Goal: Information Seeking & Learning: Learn about a topic

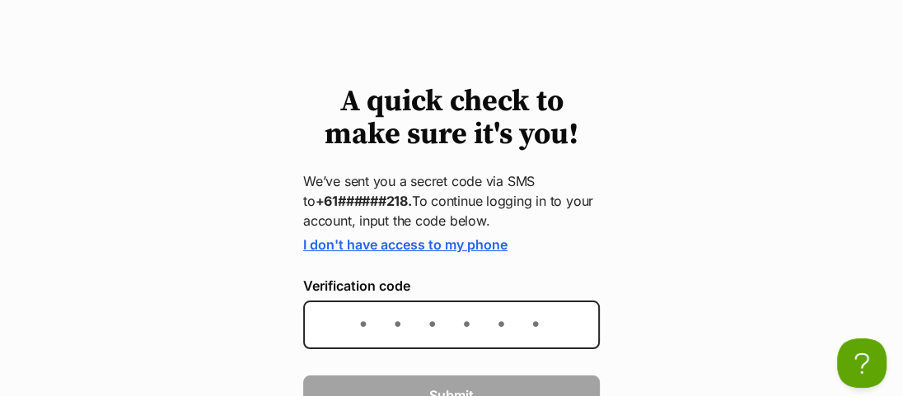
scroll to position [74, 0]
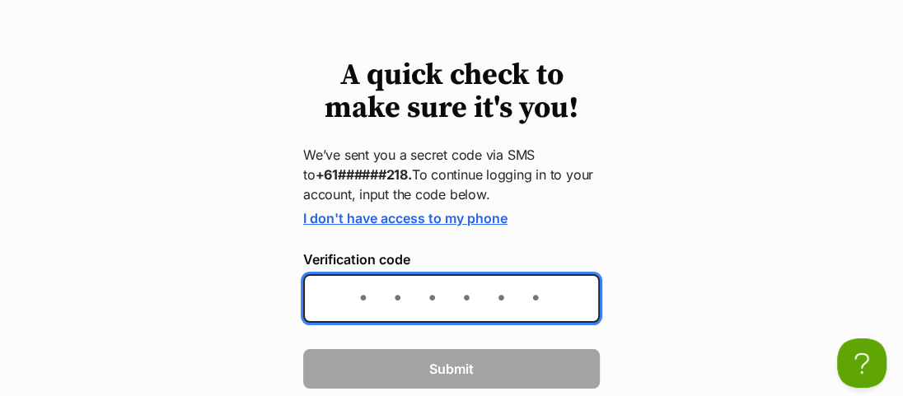
click at [476, 299] on input "Verification code" at bounding box center [451, 298] width 297 height 49
type input "320258"
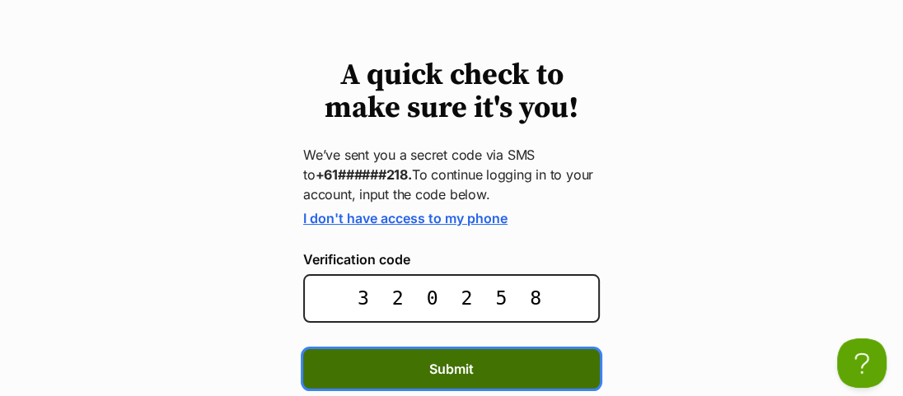
click at [454, 371] on span "Submit" at bounding box center [451, 369] width 44 height 20
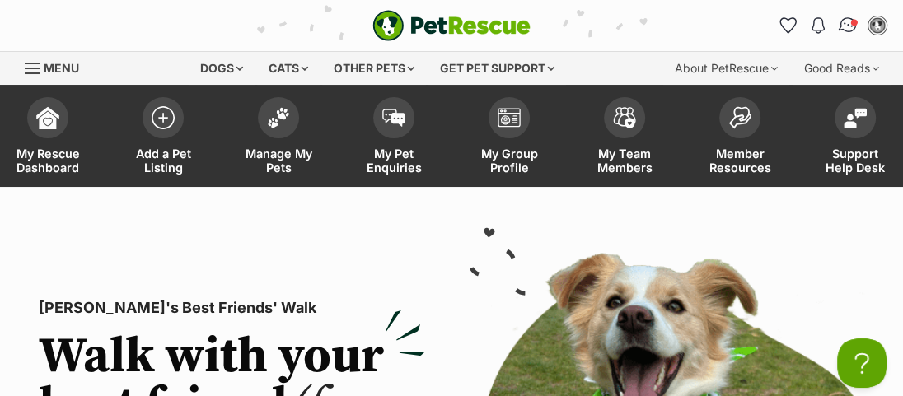
click at [847, 25] on img "Conversations" at bounding box center [848, 25] width 22 height 21
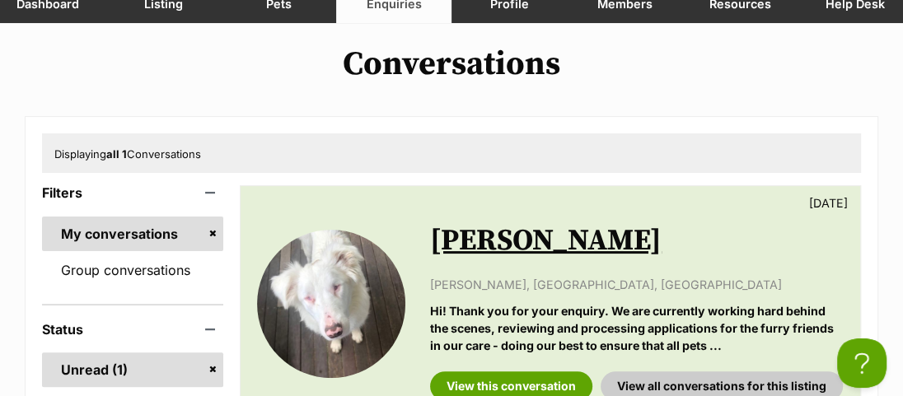
scroll to position [299, 0]
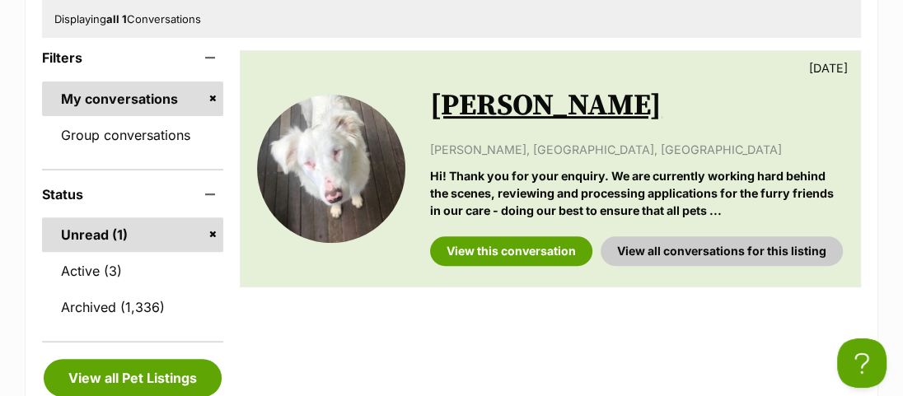
click at [99, 236] on link "Unread (1)" at bounding box center [132, 234] width 181 height 35
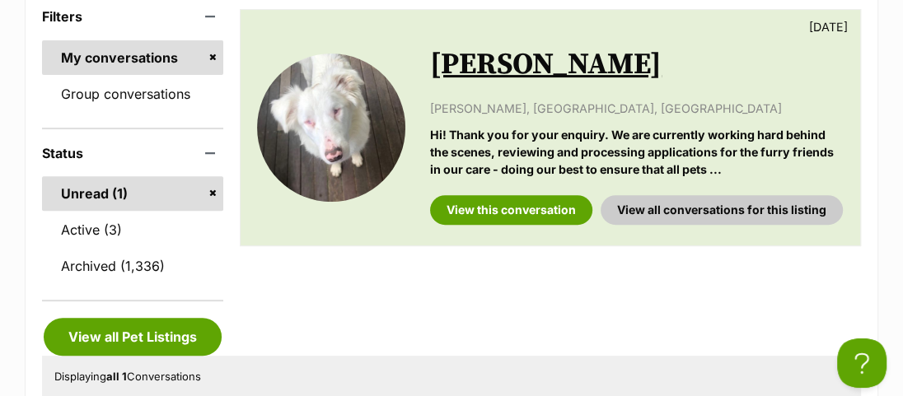
scroll to position [374, 0]
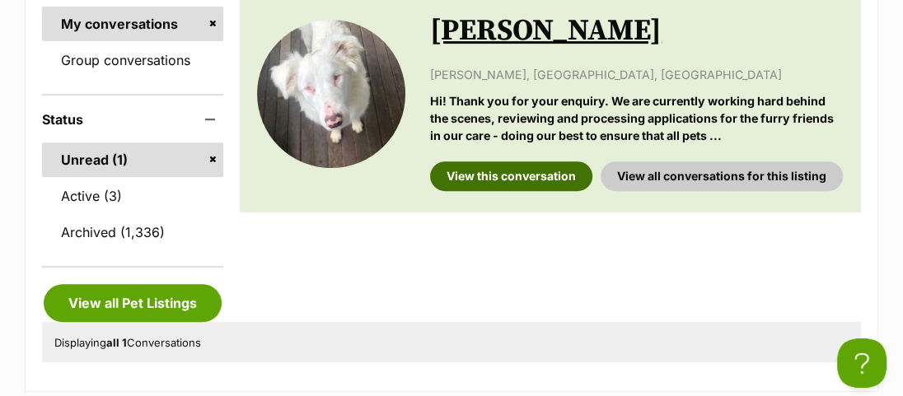
click at [538, 173] on link "View this conversation" at bounding box center [511, 176] width 162 height 30
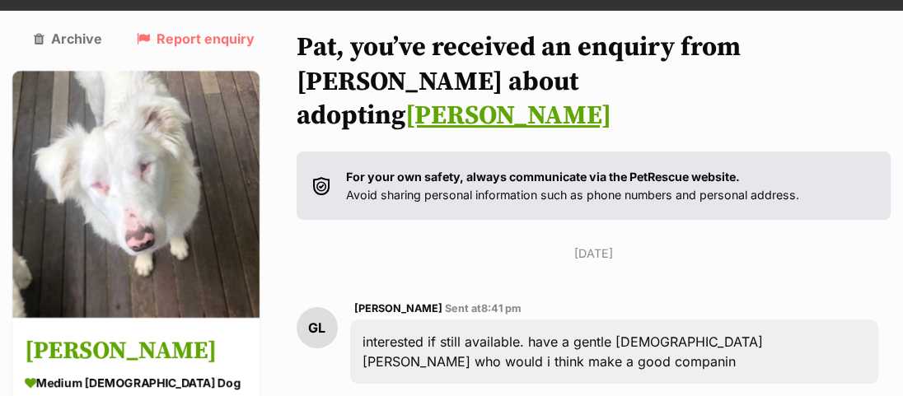
scroll to position [149, 0]
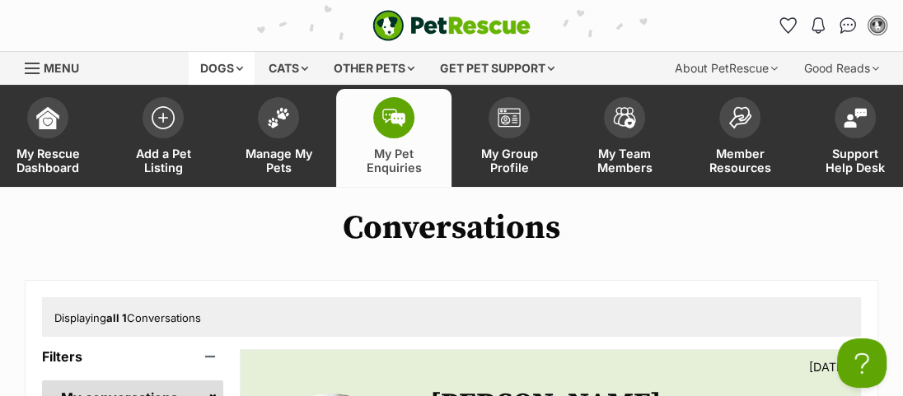
click at [206, 71] on div "Dogs" at bounding box center [222, 68] width 66 height 33
click at [209, 68] on div "Dogs" at bounding box center [222, 68] width 66 height 33
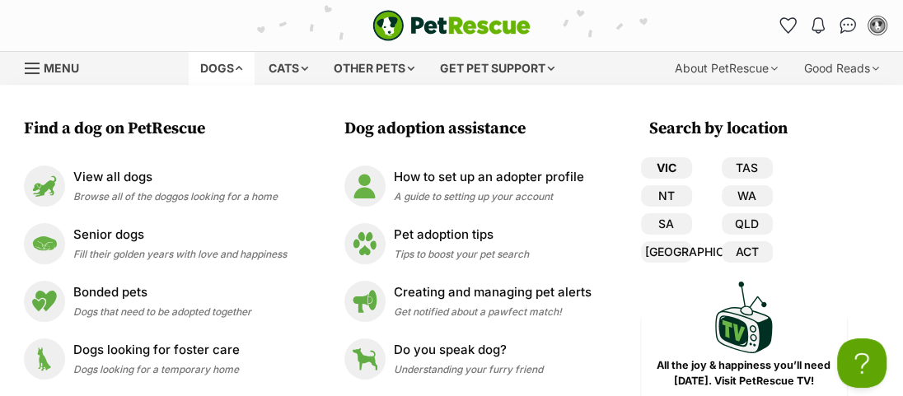
click at [665, 167] on link "VIC" at bounding box center [666, 167] width 51 height 21
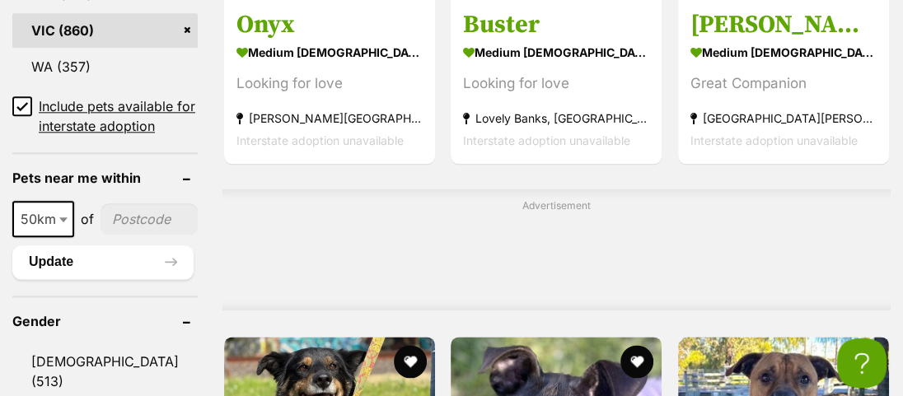
scroll to position [1273, 0]
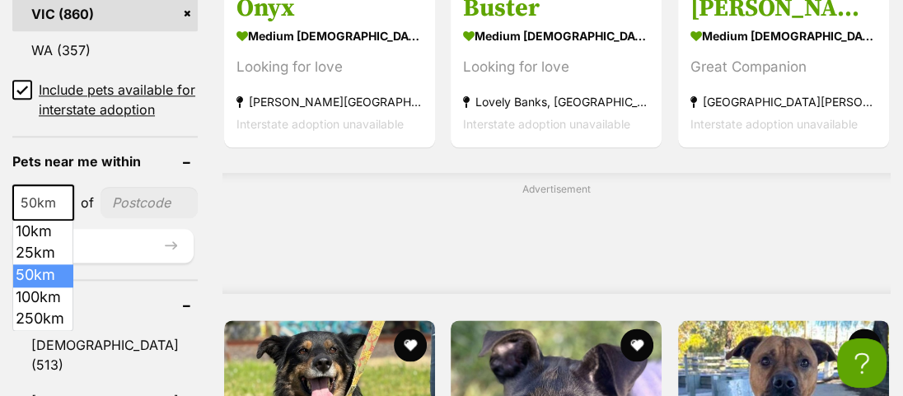
click at [59, 203] on b at bounding box center [63, 203] width 8 height 5
click at [63, 203] on b at bounding box center [63, 203] width 8 height 5
select select "100"
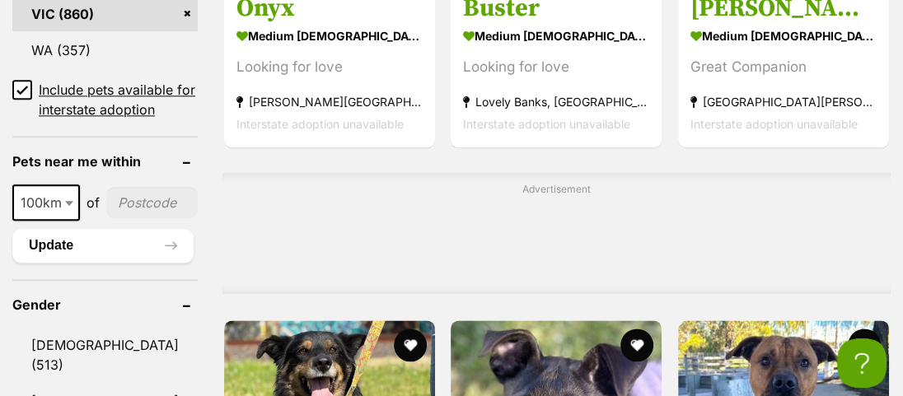
click at [142, 201] on input"] "postcode" at bounding box center [151, 202] width 91 height 31
type input"] "3089"
click at [131, 242] on button "Update" at bounding box center [102, 245] width 181 height 33
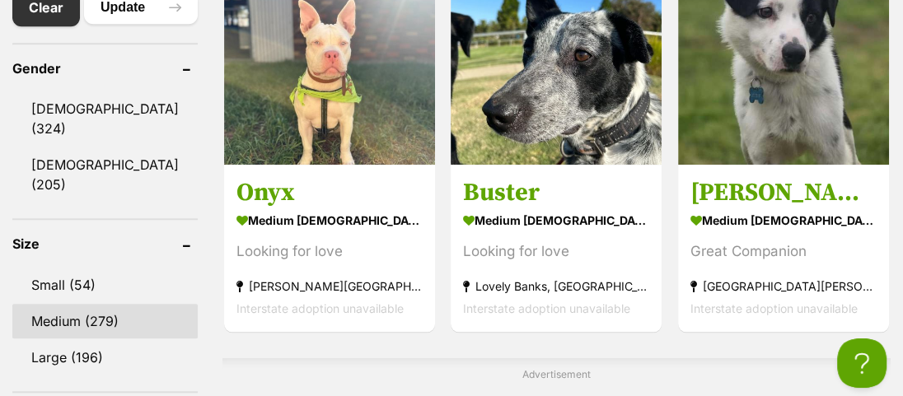
click at [105, 304] on link "Medium (279)" at bounding box center [104, 321] width 185 height 35
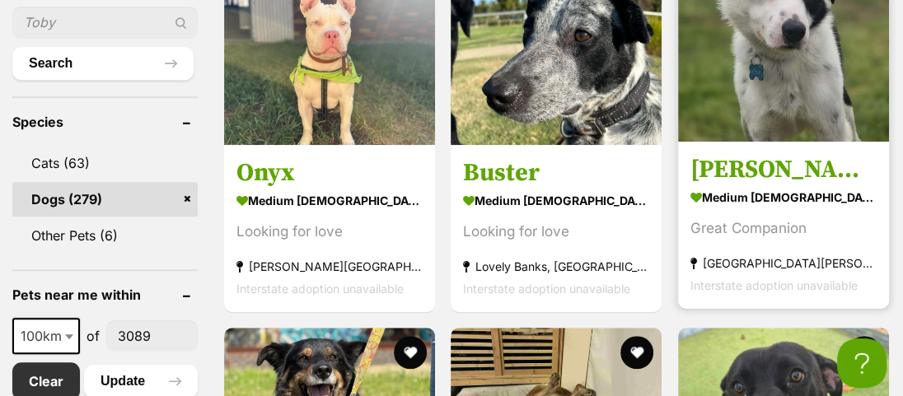
scroll to position [749, 0]
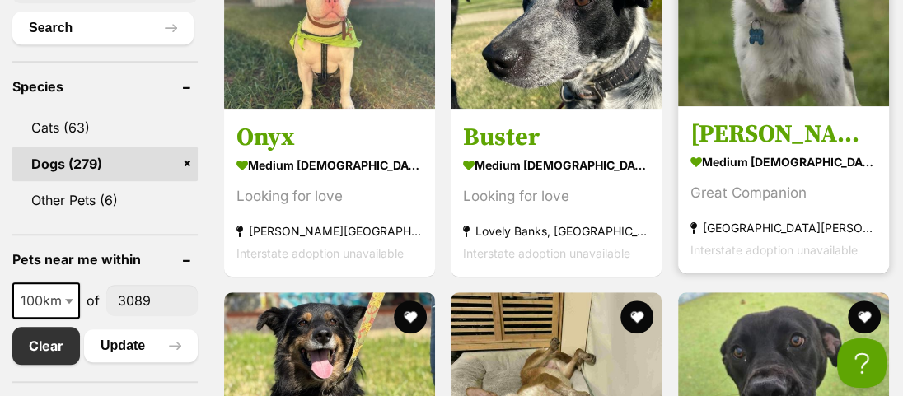
click at [778, 60] on img at bounding box center [783, 0] width 211 height 211
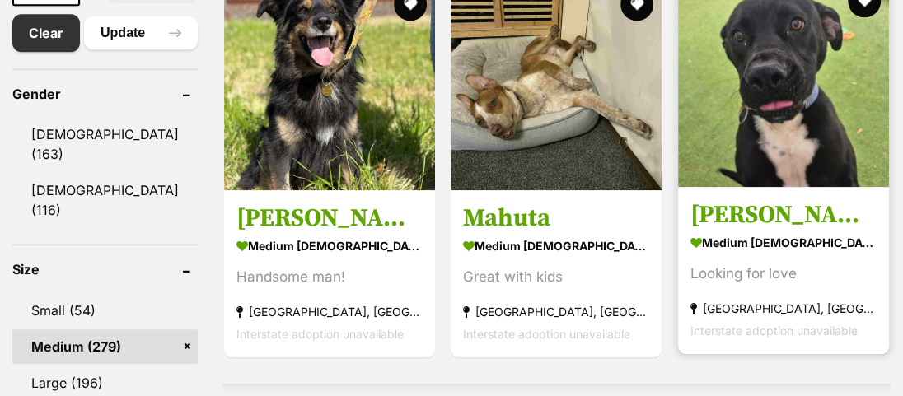
click at [771, 136] on img at bounding box center [783, 81] width 211 height 211
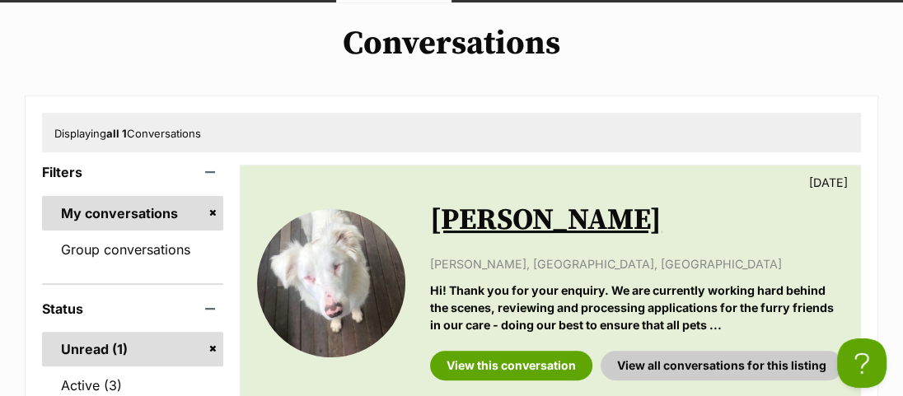
scroll to position [224, 0]
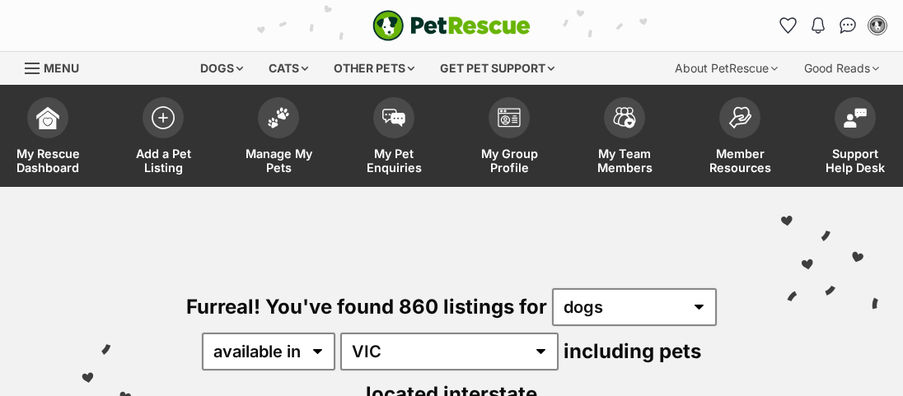
select select "100"
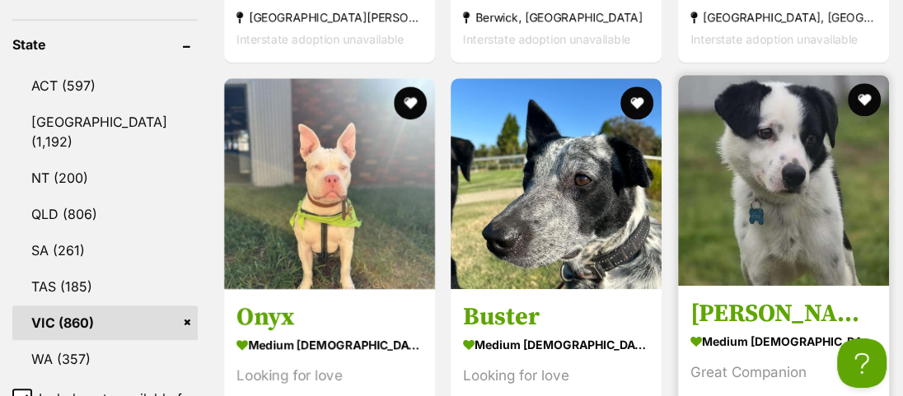
click at [774, 236] on img at bounding box center [783, 180] width 211 height 211
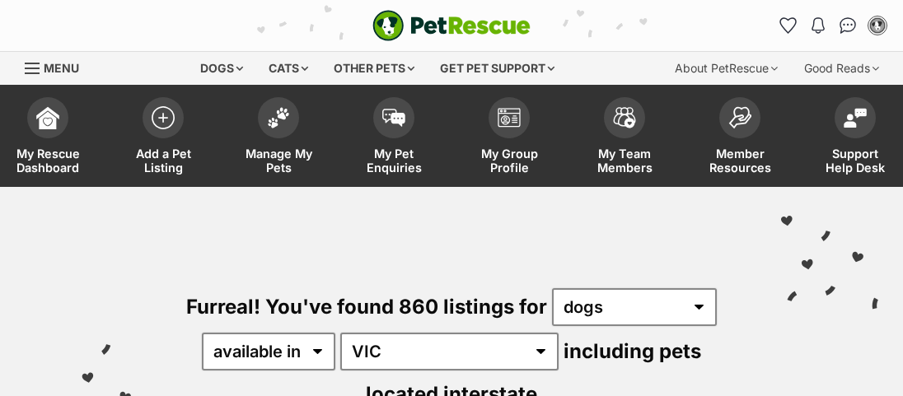
select select "100"
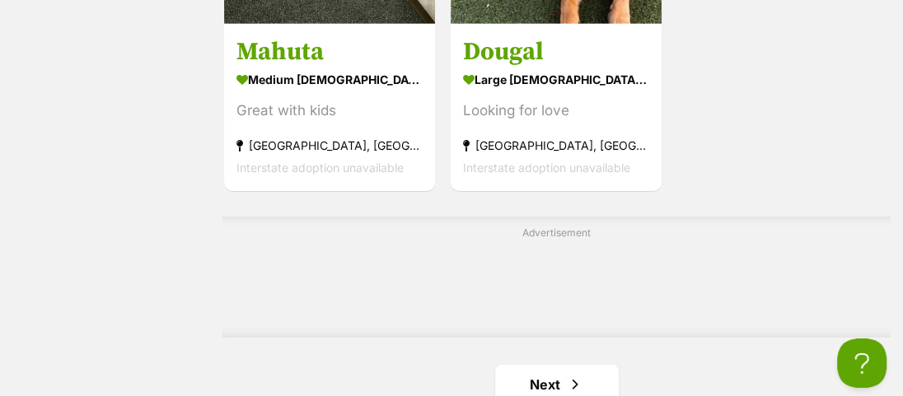
scroll to position [3585, 0]
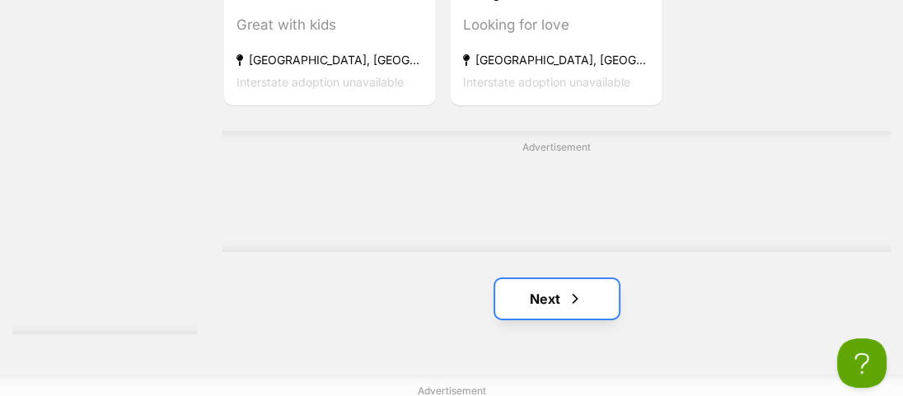
click at [539, 319] on link "Next" at bounding box center [557, 299] width 124 height 40
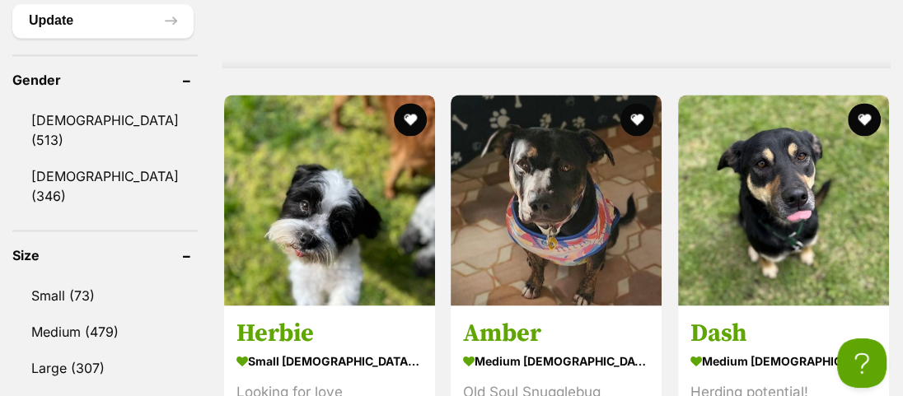
scroll to position [1572, 0]
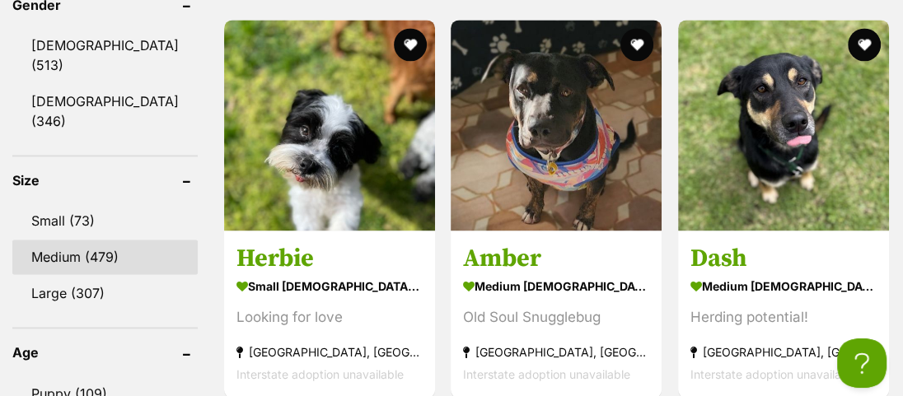
click at [65, 240] on link "Medium (479)" at bounding box center [104, 257] width 185 height 35
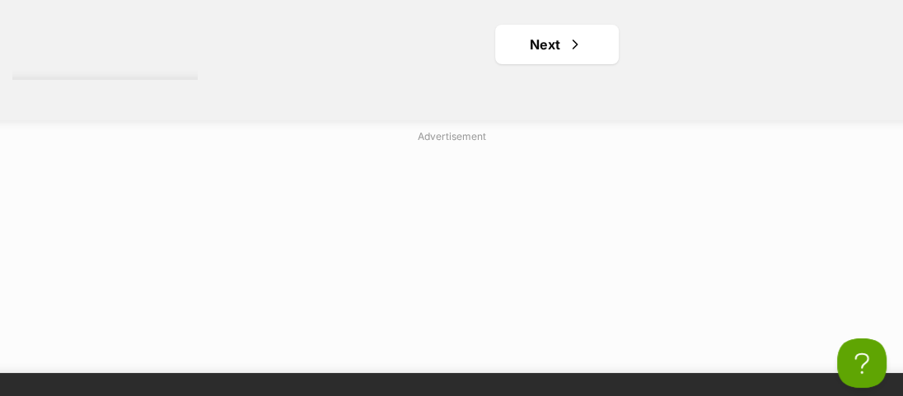
scroll to position [4043, 0]
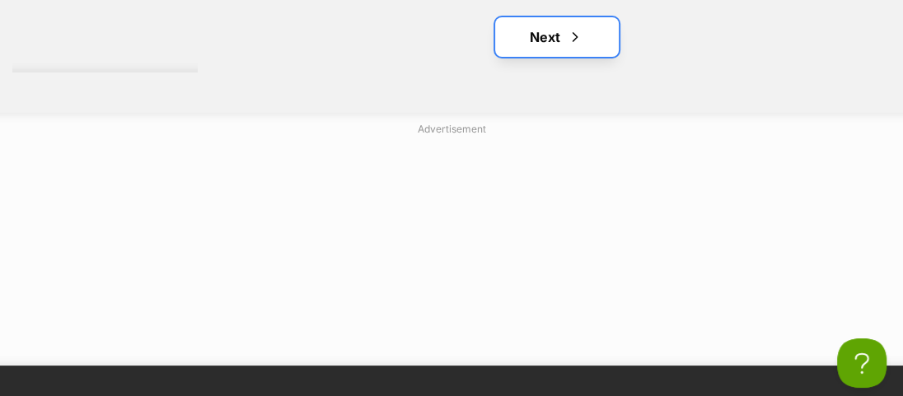
click at [547, 57] on link "Next" at bounding box center [557, 37] width 124 height 40
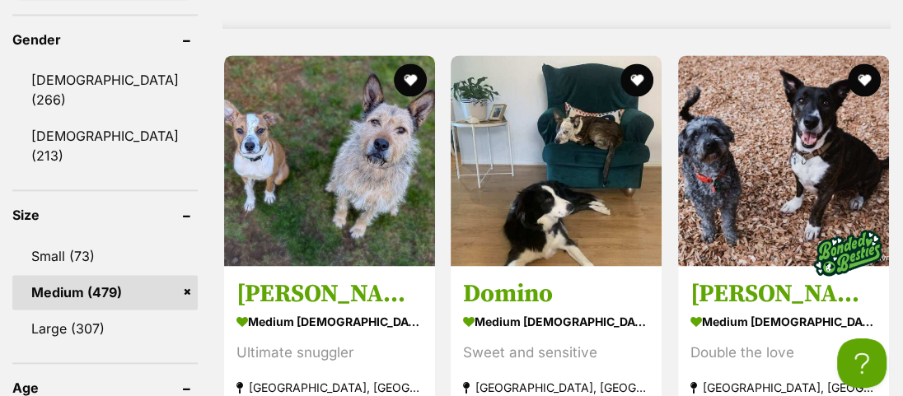
scroll to position [1572, 0]
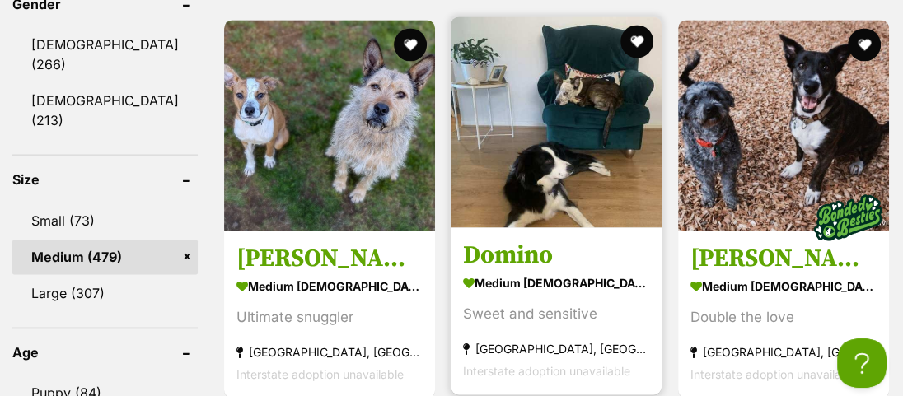
click at [515, 271] on h3 "Domino" at bounding box center [556, 255] width 186 height 31
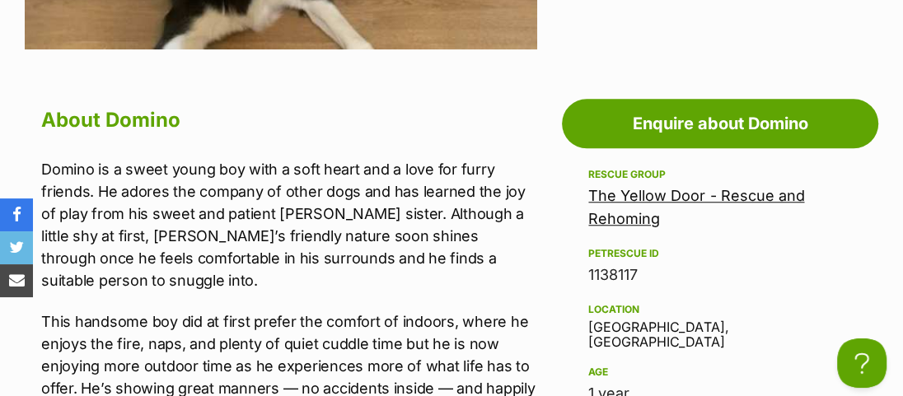
scroll to position [973, 0]
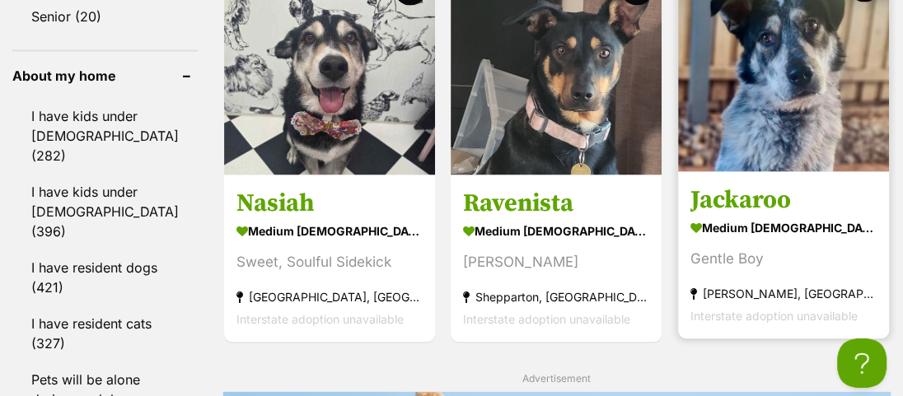
click at [713, 215] on h3 "Jackaroo" at bounding box center [783, 199] width 186 height 31
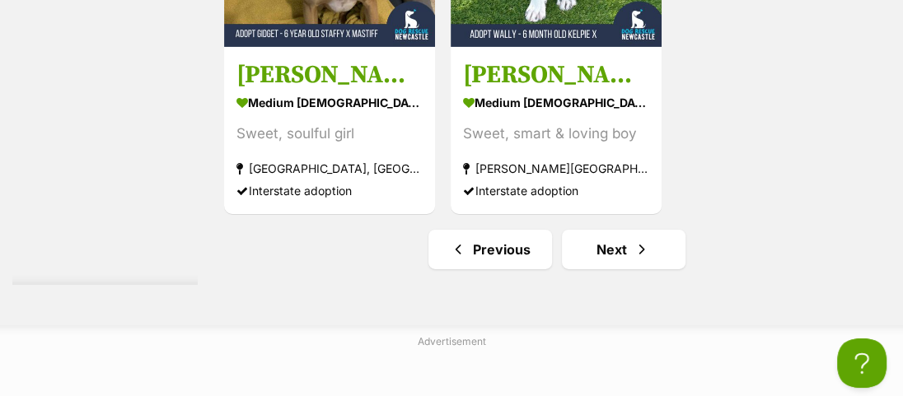
scroll to position [3669, 0]
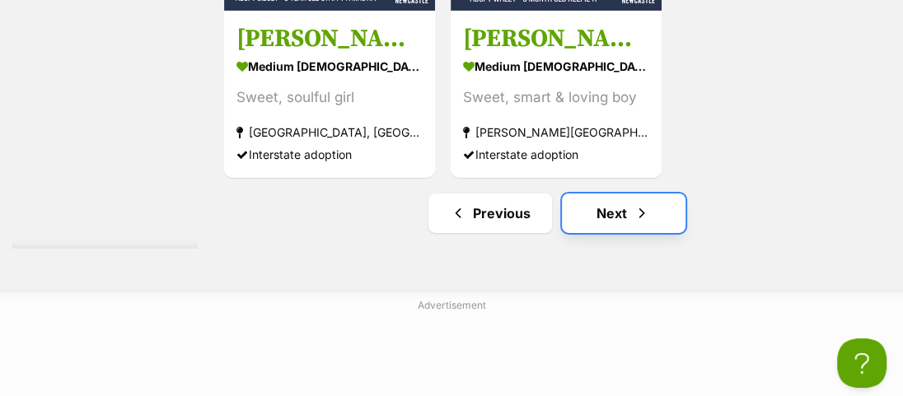
click at [607, 233] on link "Next" at bounding box center [624, 214] width 124 height 40
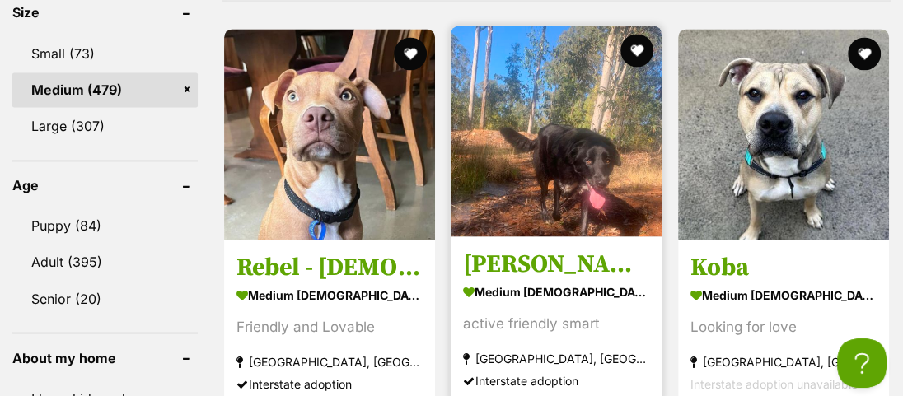
scroll to position [1721, 0]
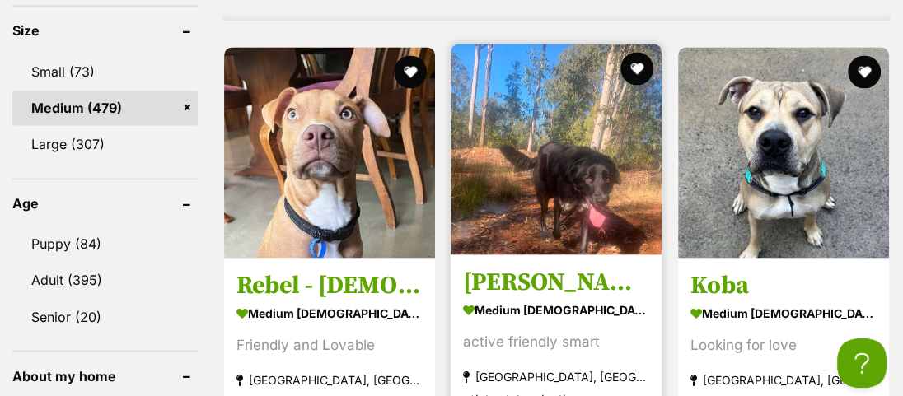
click at [589, 227] on img at bounding box center [556, 149] width 211 height 211
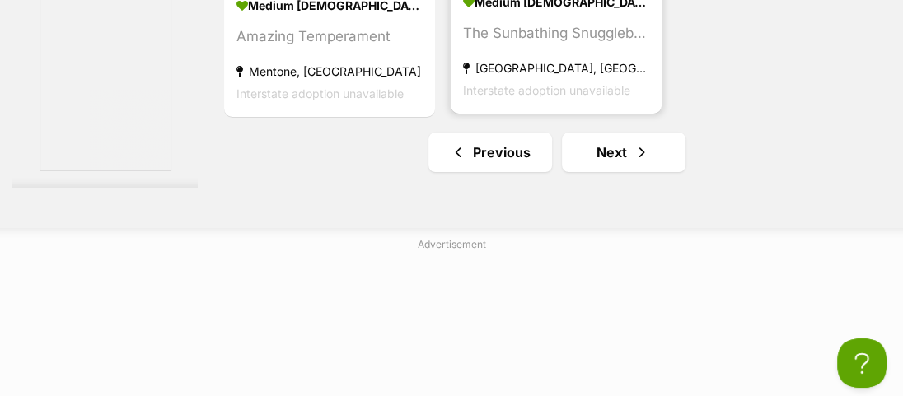
scroll to position [4192, 0]
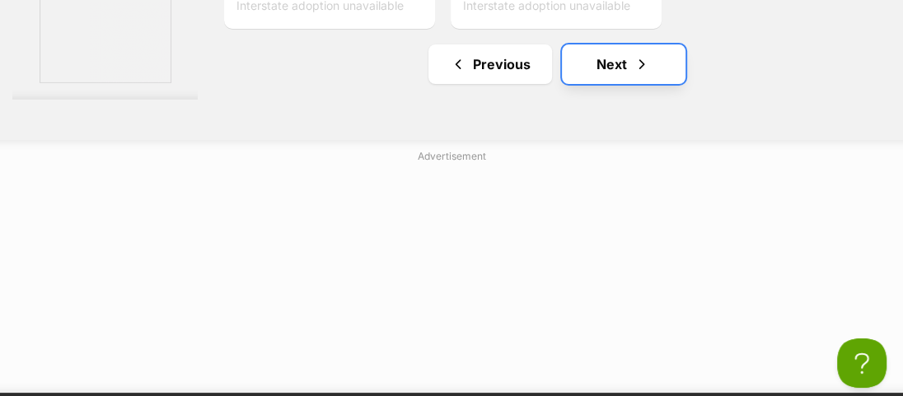
click at [599, 84] on link "Next" at bounding box center [624, 64] width 124 height 40
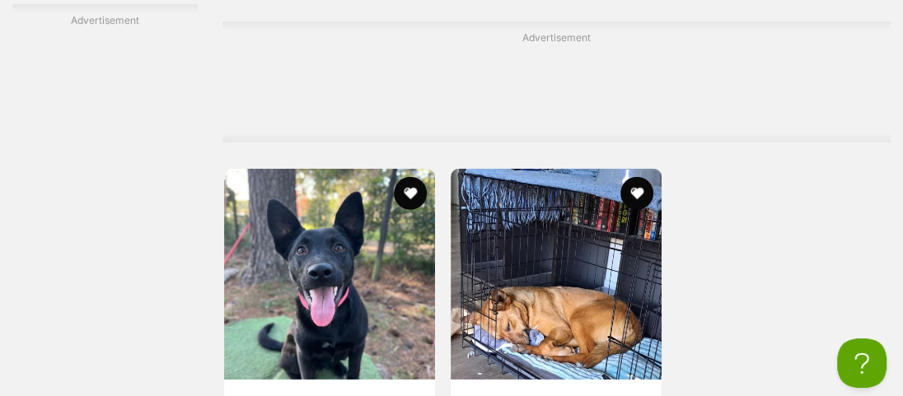
scroll to position [3519, 0]
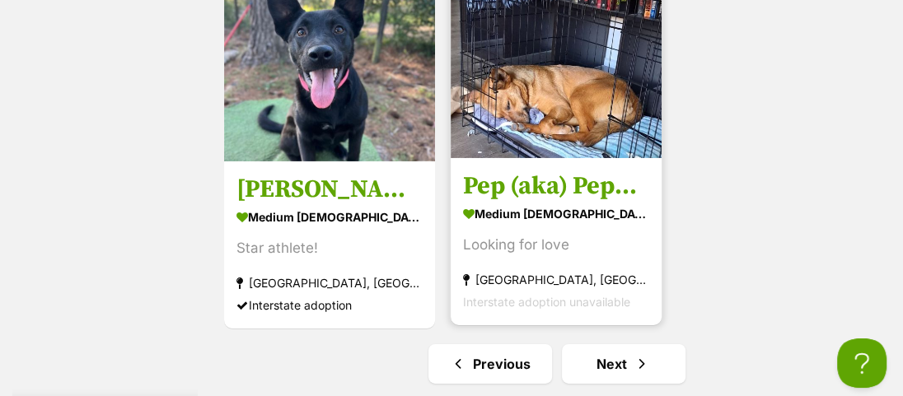
click at [552, 158] on img at bounding box center [556, 52] width 211 height 211
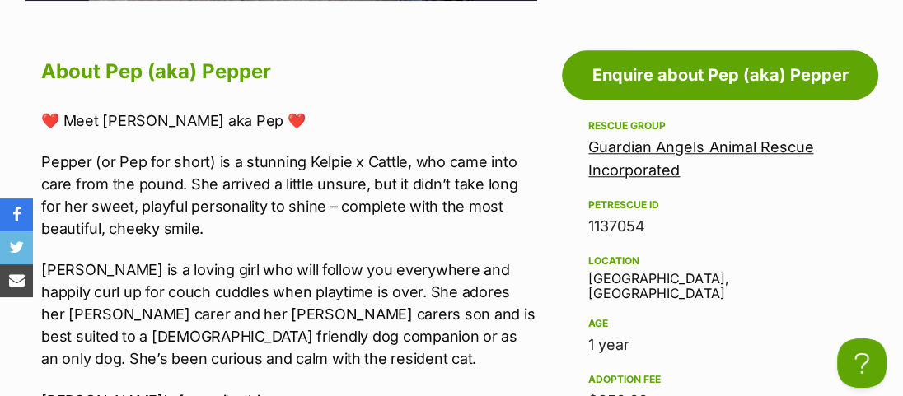
scroll to position [973, 0]
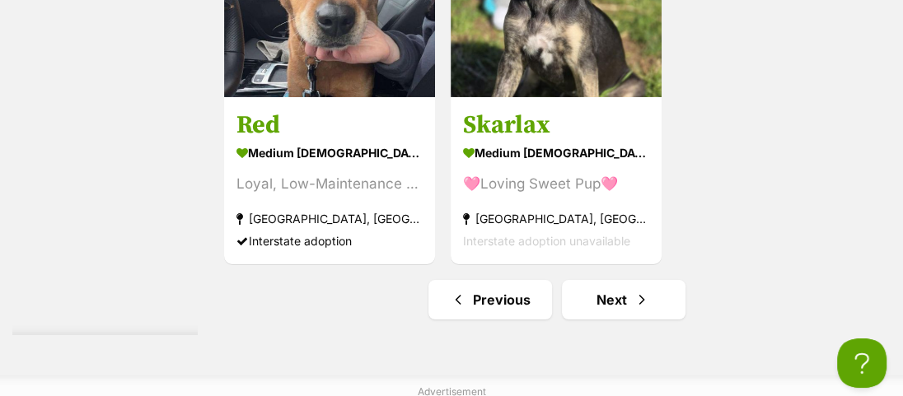
scroll to position [3818, 0]
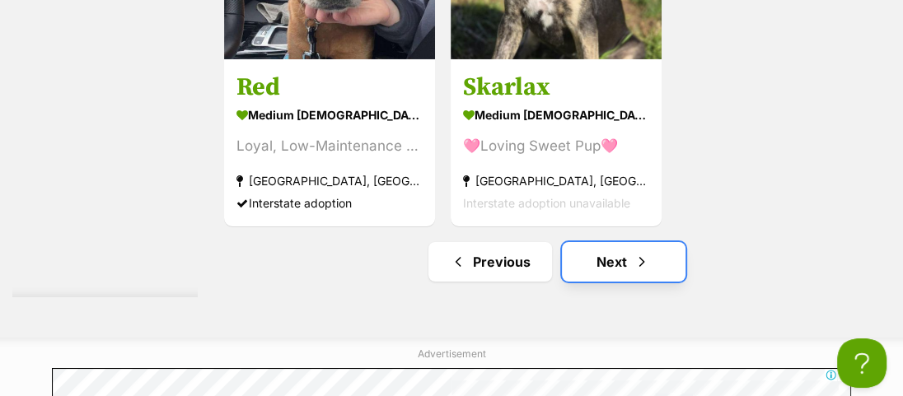
click at [600, 282] on link "Next" at bounding box center [624, 262] width 124 height 40
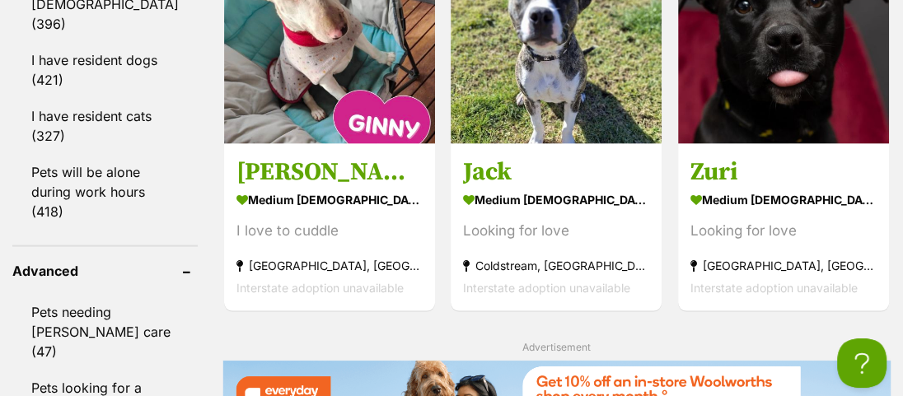
scroll to position [2246, 0]
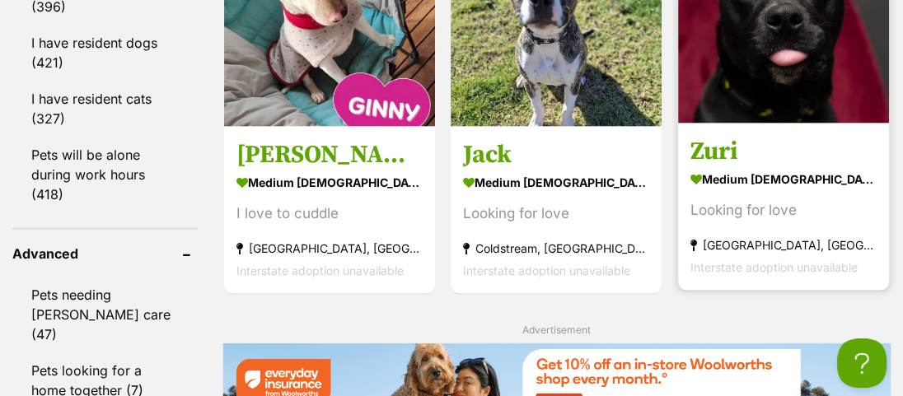
click at [792, 124] on img at bounding box center [783, 18] width 211 height 211
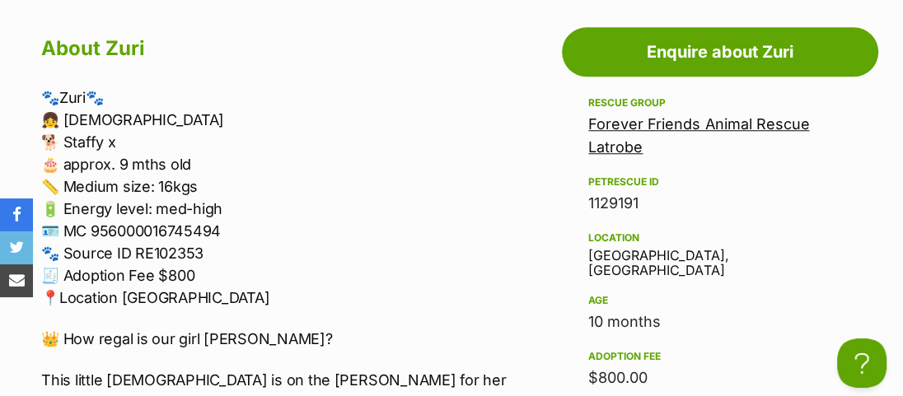
scroll to position [973, 0]
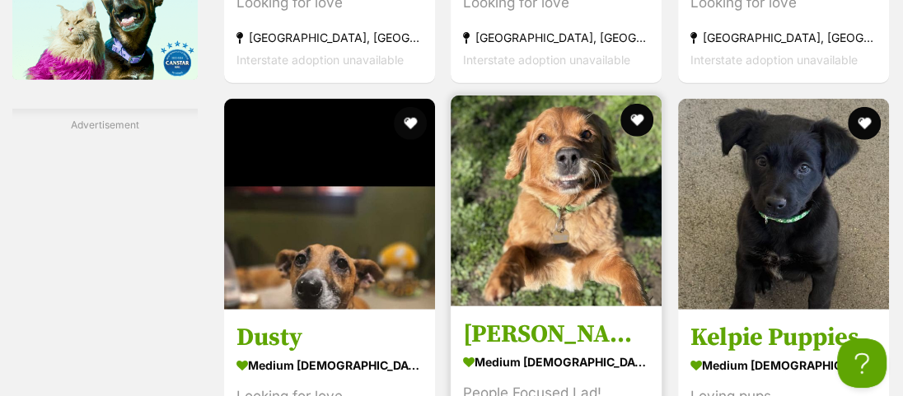
scroll to position [3070, 0]
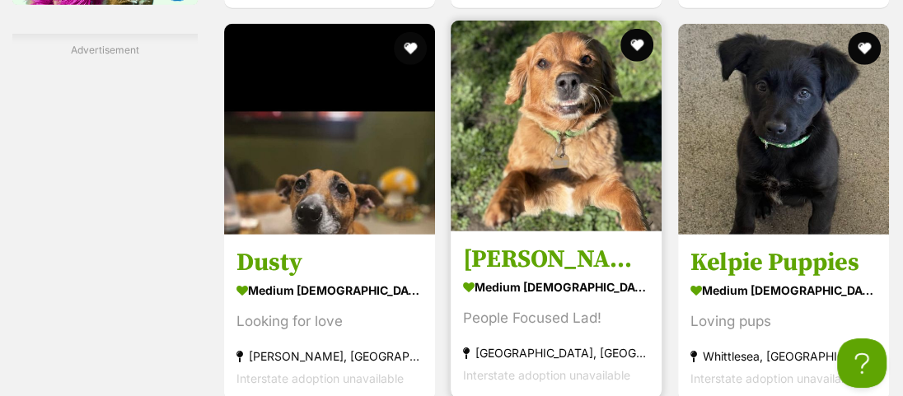
click at [563, 231] on img at bounding box center [556, 126] width 211 height 211
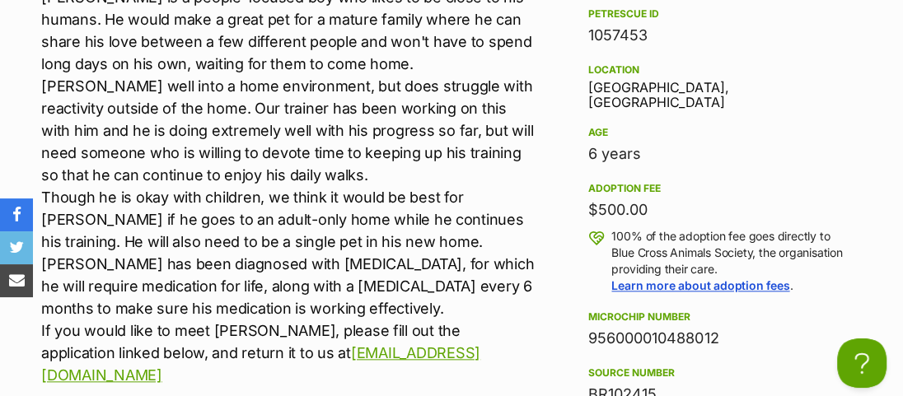
scroll to position [1115, 0]
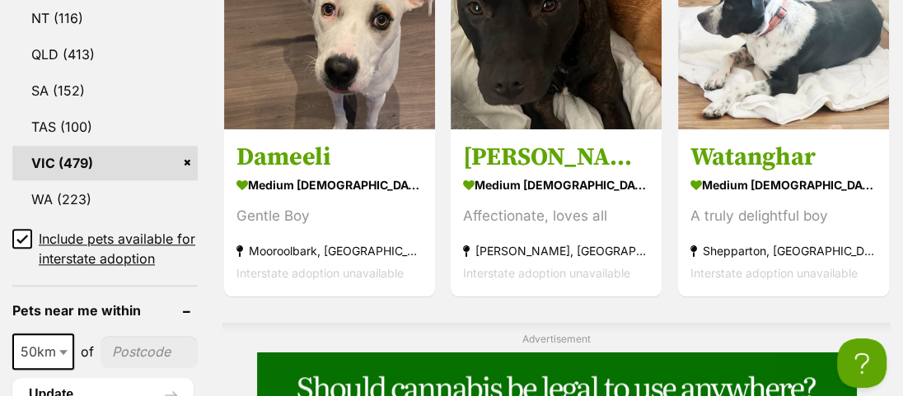
scroll to position [1048, 0]
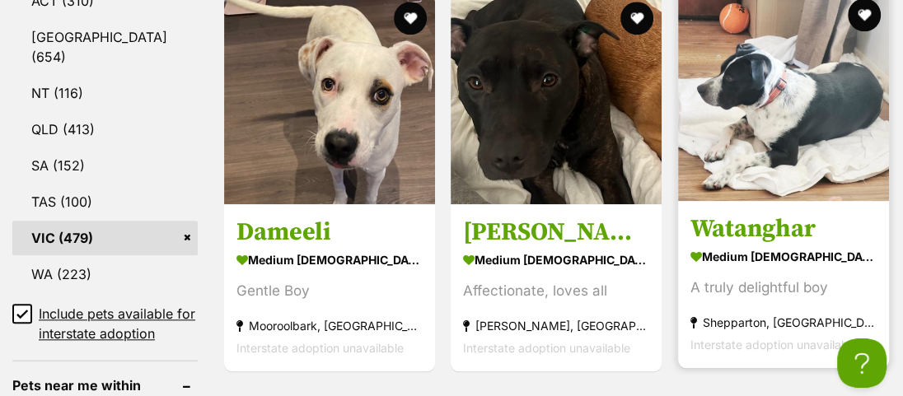
click at [731, 179] on img at bounding box center [783, 95] width 211 height 211
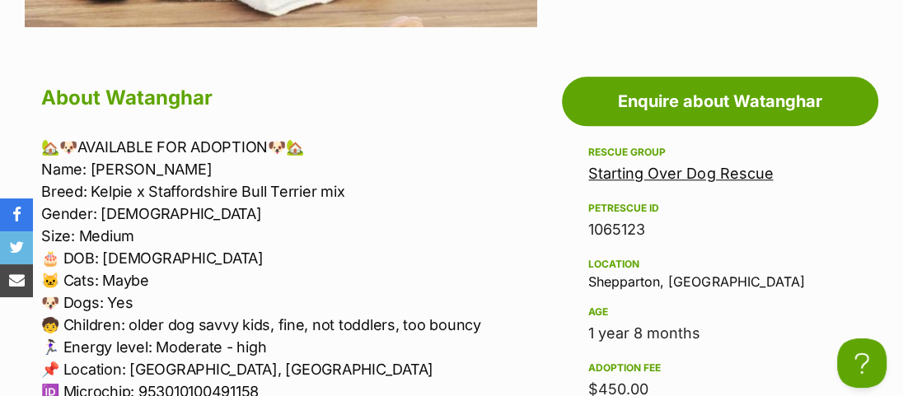
scroll to position [973, 0]
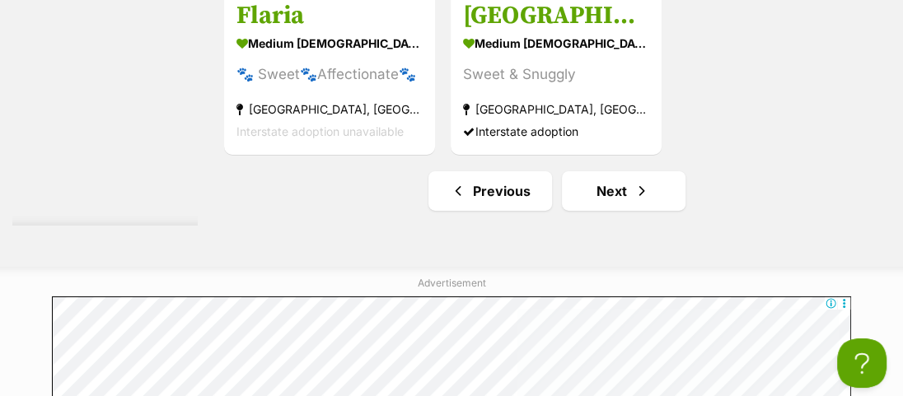
scroll to position [3743, 0]
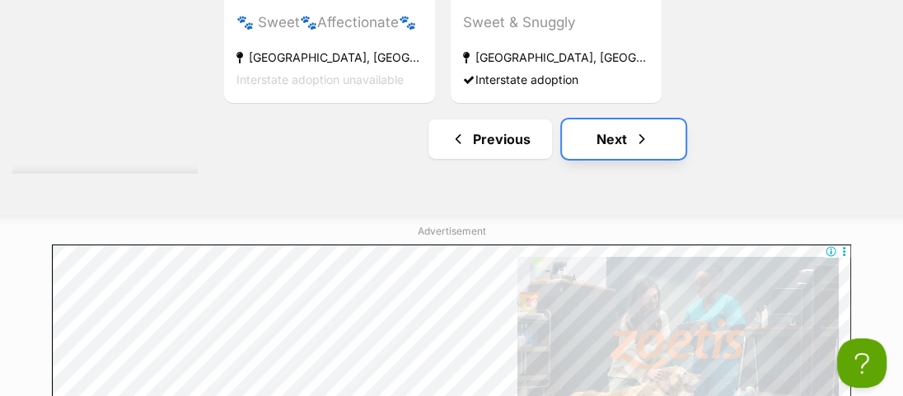
click at [603, 159] on link "Next" at bounding box center [624, 139] width 124 height 40
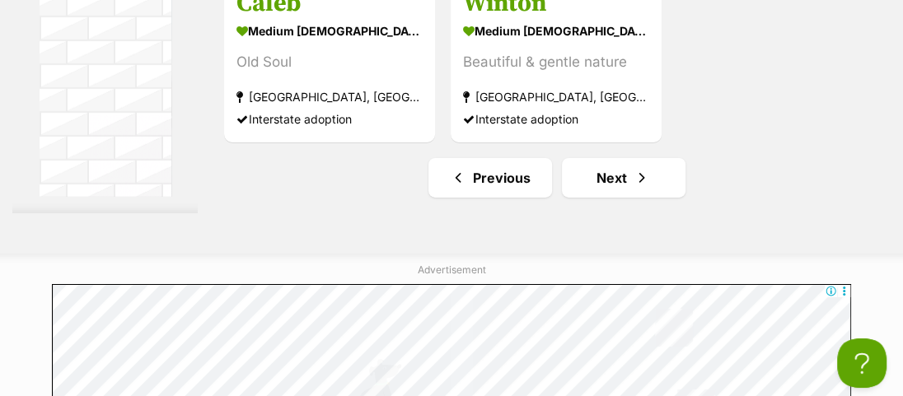
scroll to position [3669, 0]
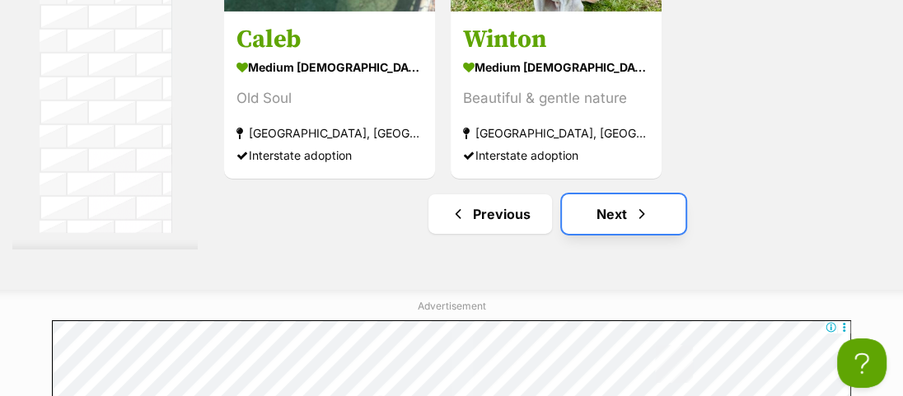
click at [599, 234] on link "Next" at bounding box center [624, 214] width 124 height 40
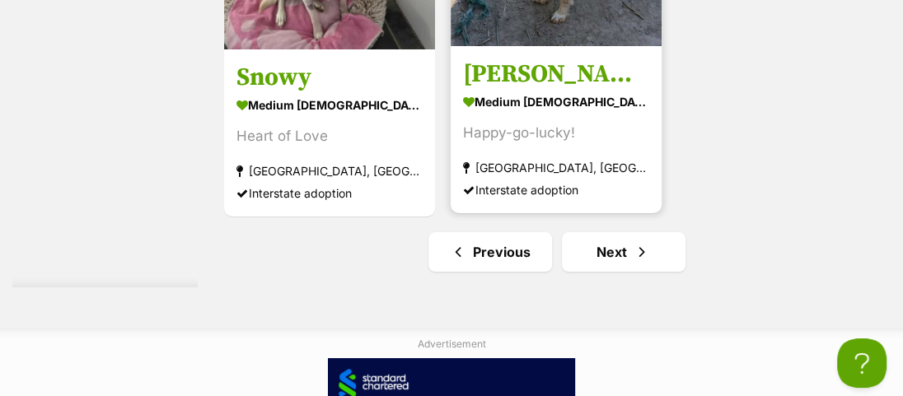
scroll to position [4043, 0]
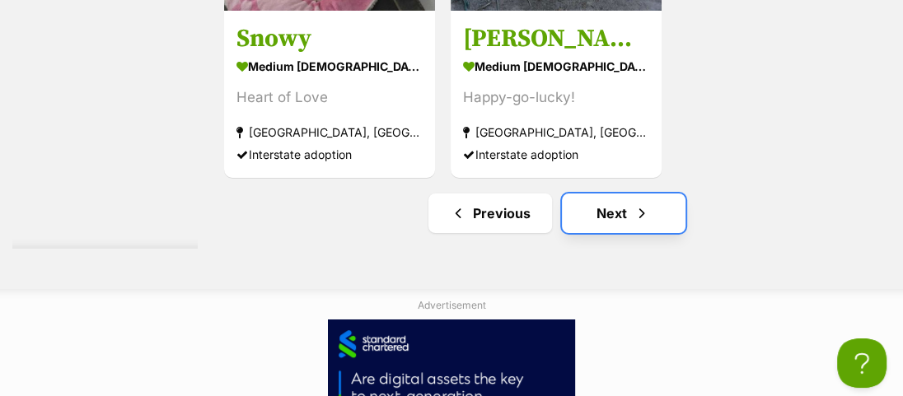
click at [592, 233] on link "Next" at bounding box center [624, 214] width 124 height 40
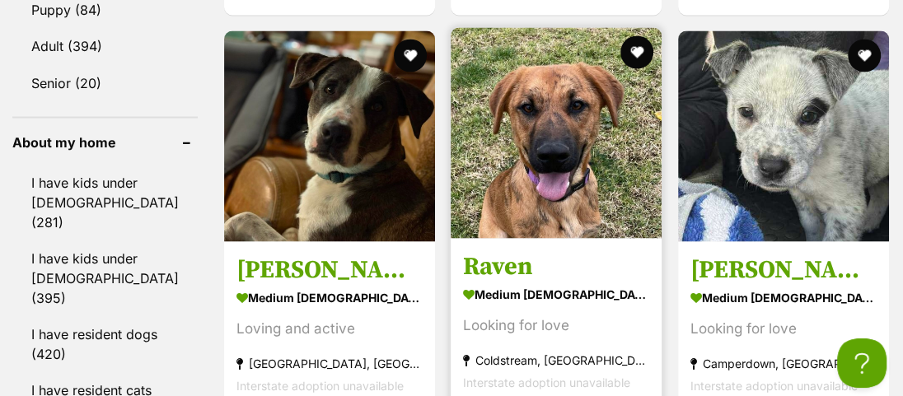
scroll to position [1946, 0]
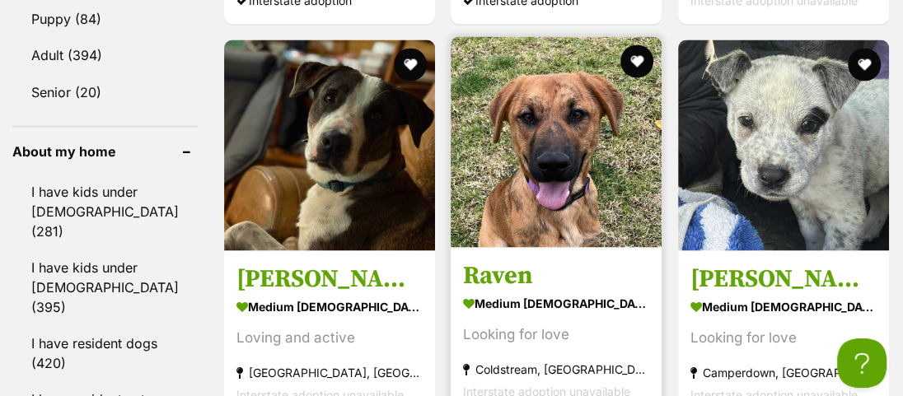
click at [586, 231] on img at bounding box center [556, 141] width 211 height 211
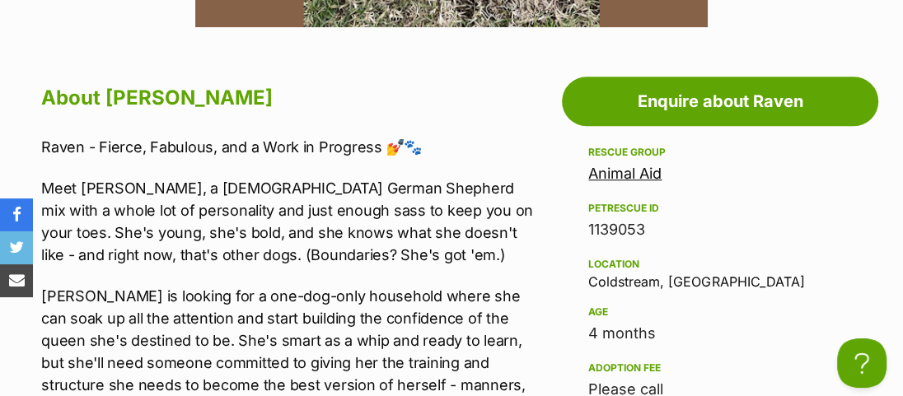
scroll to position [973, 0]
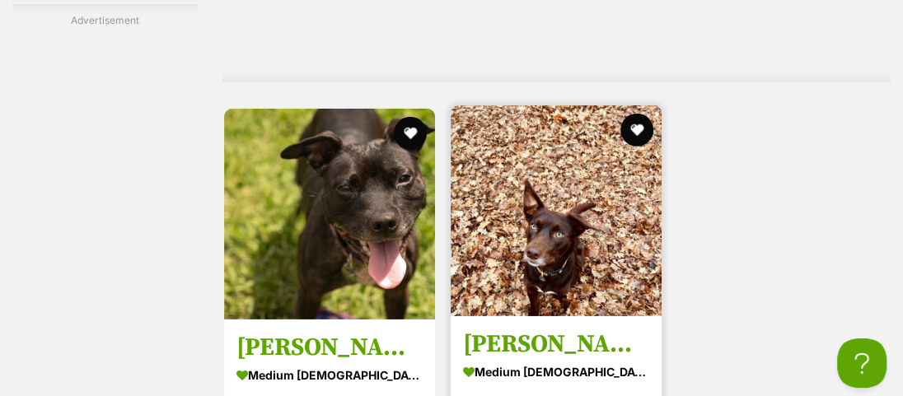
scroll to position [3510, 0]
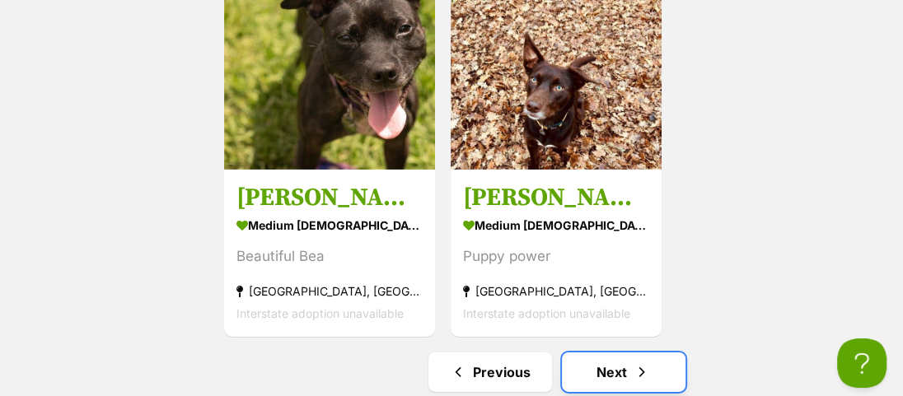
click at [600, 353] on link "Next" at bounding box center [624, 373] width 124 height 40
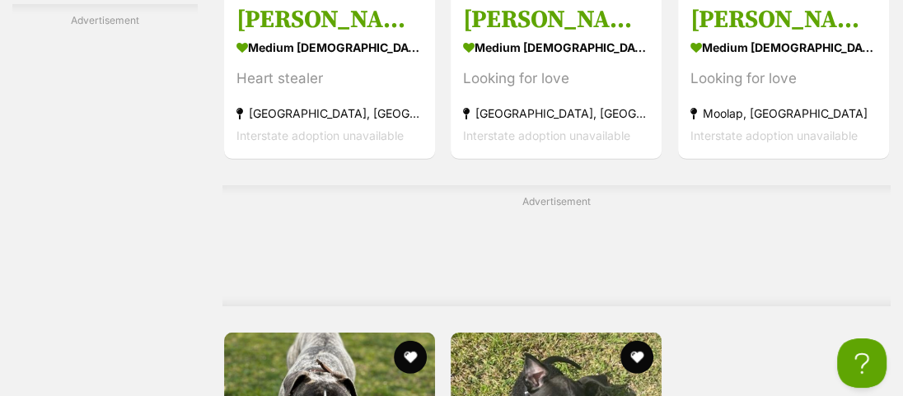
scroll to position [3145, 0]
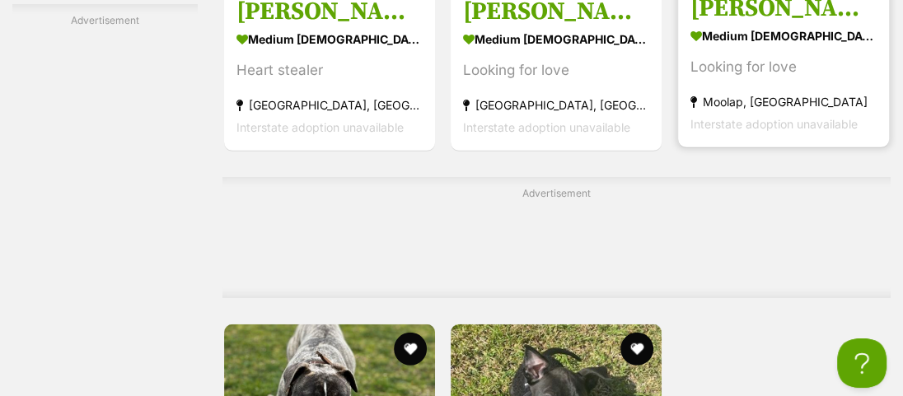
click at [733, 24] on h3 "[PERSON_NAME] (60897)" at bounding box center [783, 8] width 186 height 31
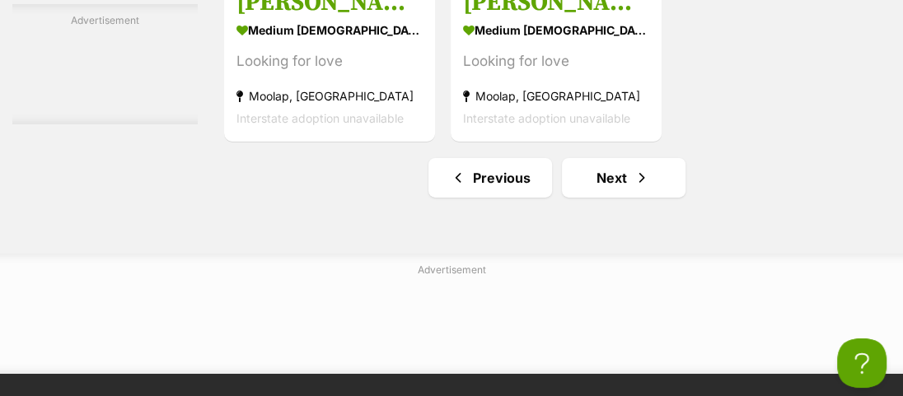
scroll to position [3743, 0]
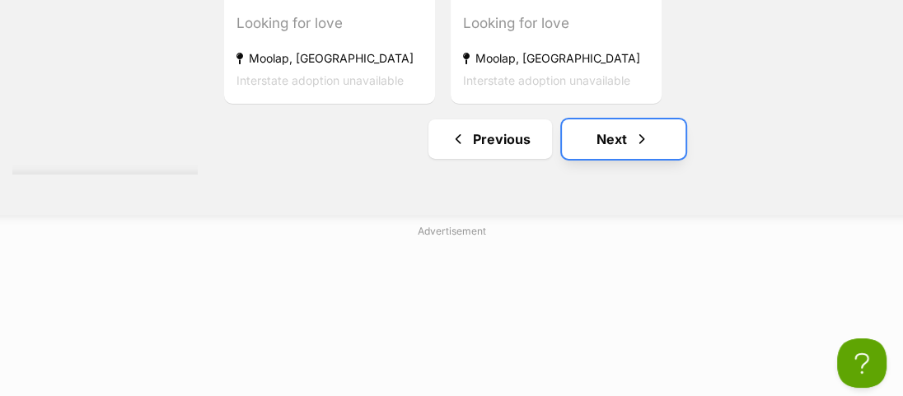
click at [611, 159] on link "Next" at bounding box center [624, 139] width 124 height 40
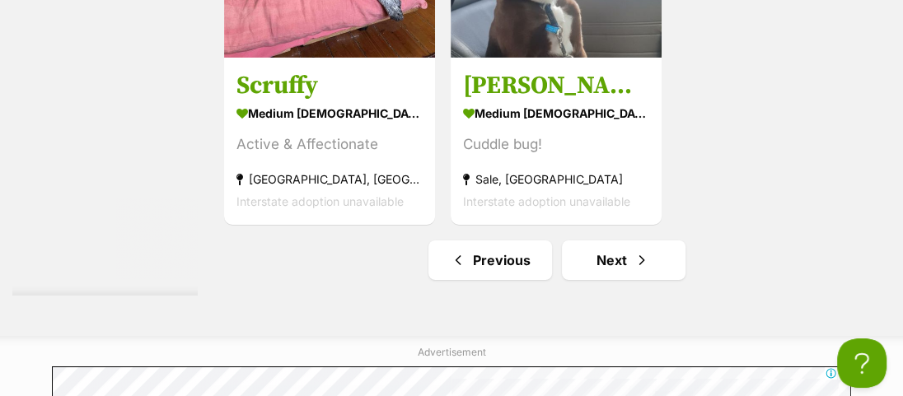
scroll to position [3818, 0]
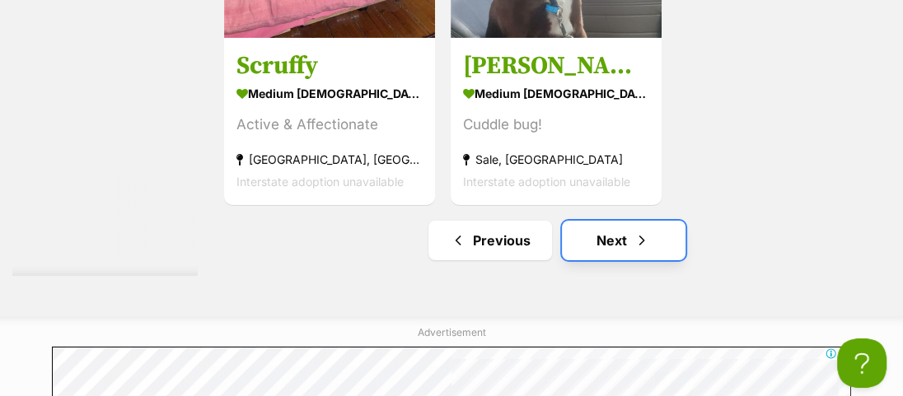
click at [607, 260] on link "Next" at bounding box center [624, 241] width 124 height 40
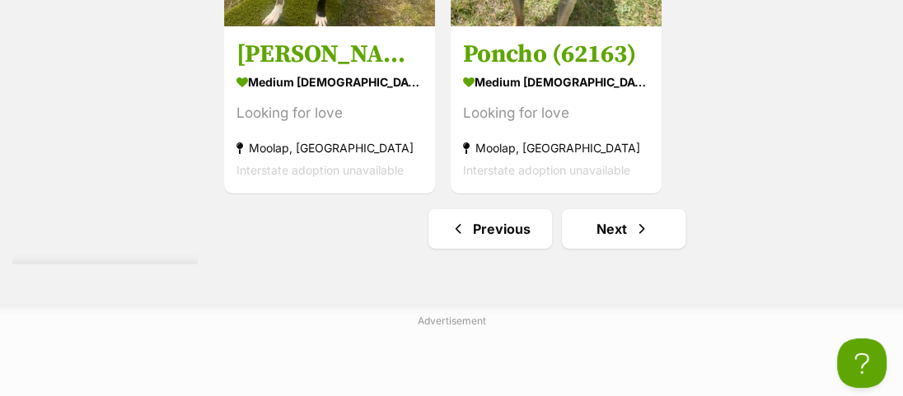
scroll to position [3669, 0]
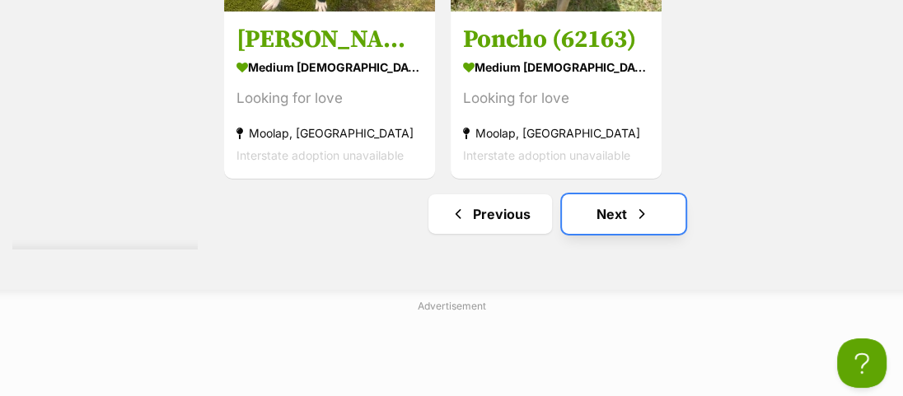
click at [606, 234] on link "Next" at bounding box center [624, 214] width 124 height 40
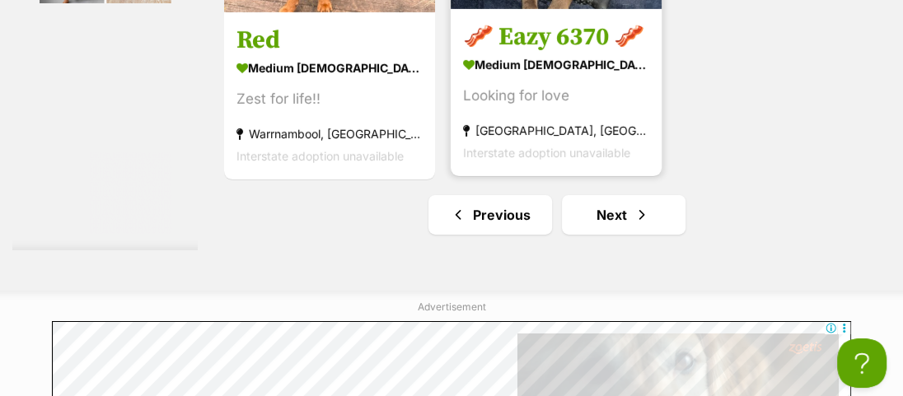
scroll to position [3669, 0]
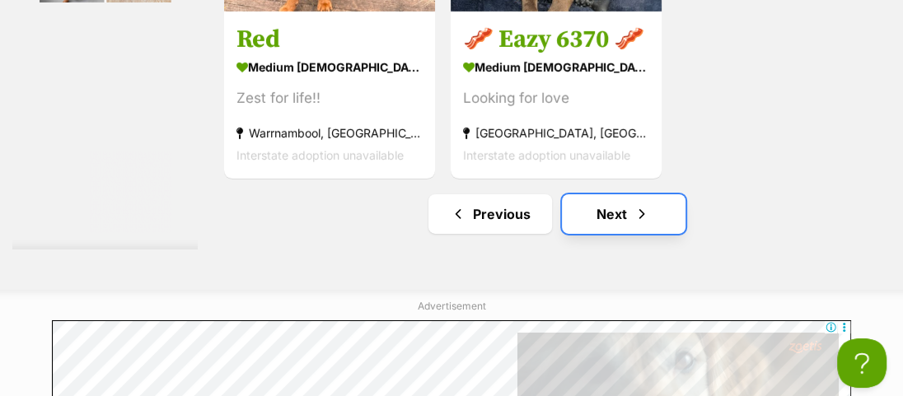
click at [604, 234] on link "Next" at bounding box center [624, 214] width 124 height 40
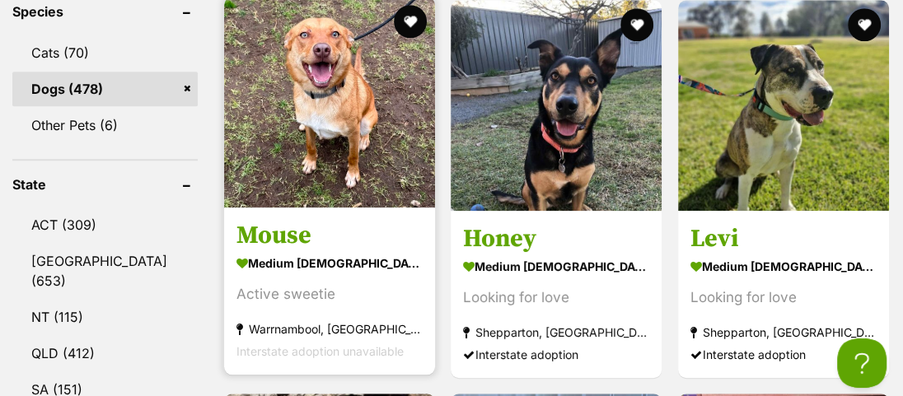
click at [320, 110] on img at bounding box center [329, 102] width 211 height 211
